Goal: Check status

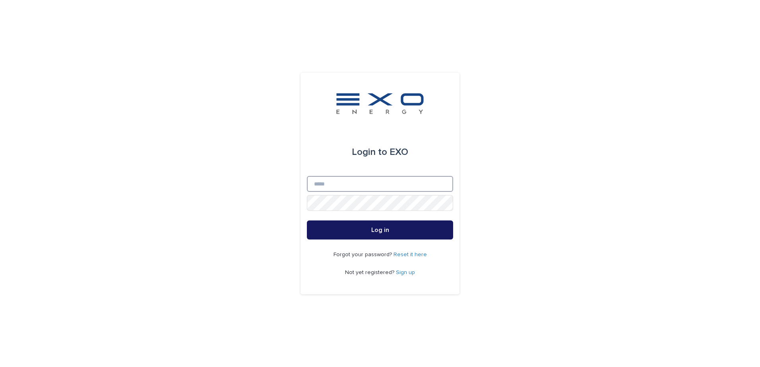
type input "**********"
click at [351, 228] on button "Log in" at bounding box center [380, 230] width 146 height 19
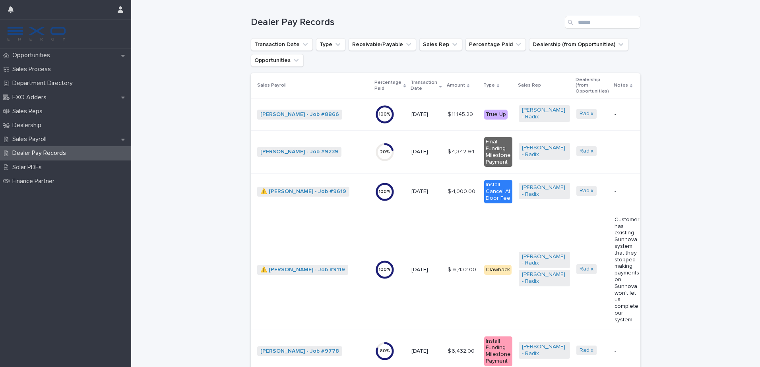
click at [335, 117] on span "Mery Hernandez - Job #8866" at bounding box center [300, 115] width 87 height 10
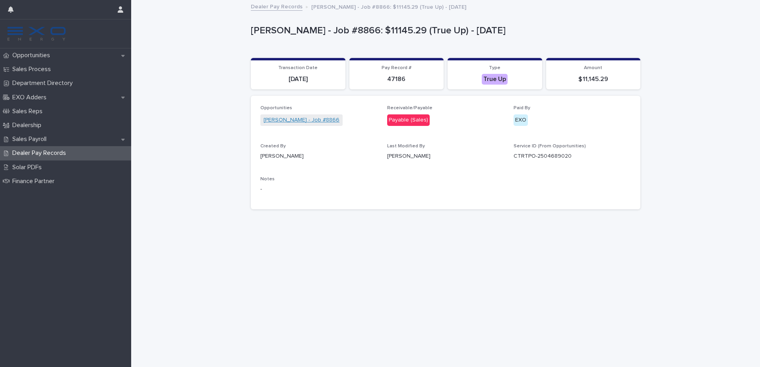
click at [304, 122] on link "Mery Hernandez - Job #8866" at bounding box center [302, 120] width 76 height 8
